Goal: Entertainment & Leisure: Consume media (video, audio)

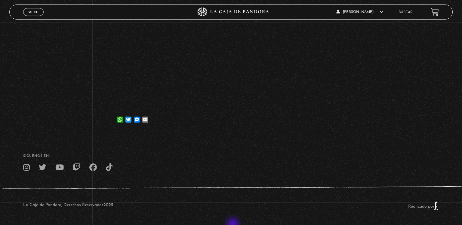
scroll to position [118, 0]
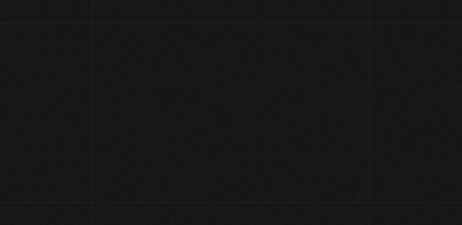
scroll to position [552, 0]
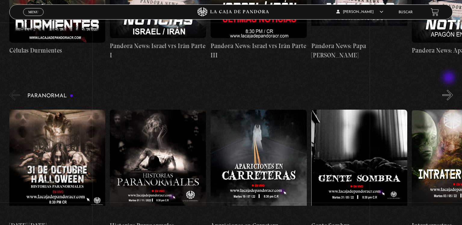
click at [449, 90] on button "»" at bounding box center [447, 95] width 11 height 11
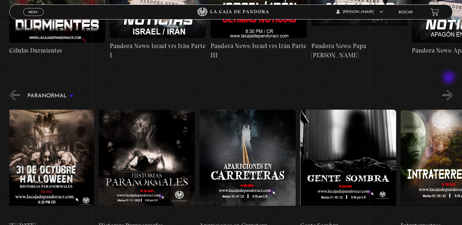
click at [449, 90] on button "»" at bounding box center [447, 95] width 11 height 11
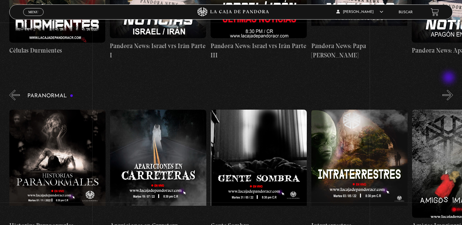
click at [449, 90] on button "»" at bounding box center [447, 95] width 11 height 11
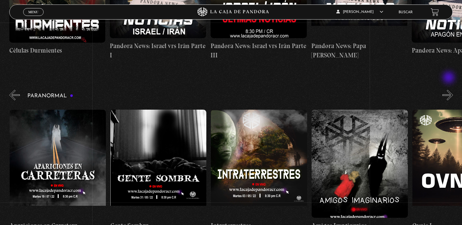
click at [449, 90] on button "»" at bounding box center [447, 95] width 11 height 11
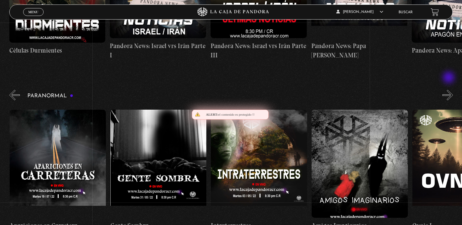
click at [449, 90] on button "»" at bounding box center [447, 95] width 11 height 11
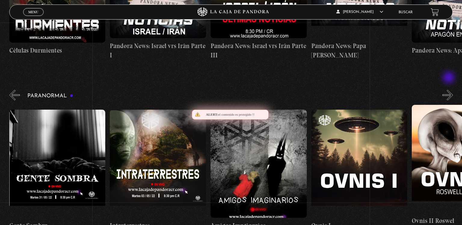
click at [449, 90] on button "»" at bounding box center [447, 95] width 11 height 11
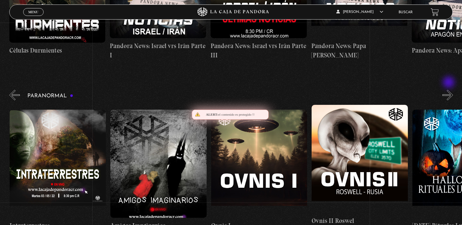
scroll to position [0, 402]
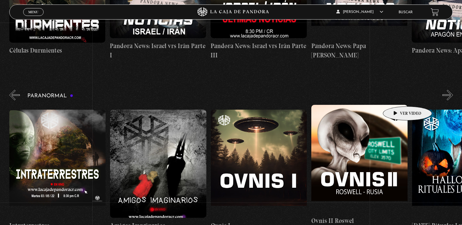
click at [398, 105] on figure at bounding box center [359, 159] width 96 height 108
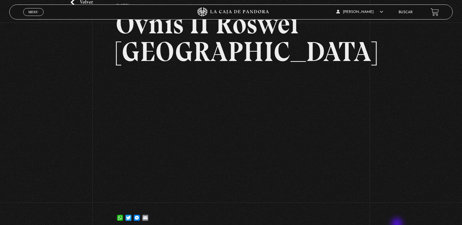
scroll to position [51, 0]
